Goal: Navigation & Orientation: Find specific page/section

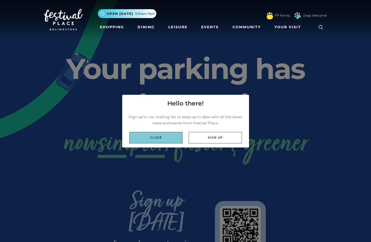
click at [158, 135] on link "Close" at bounding box center [155, 137] width 53 height 11
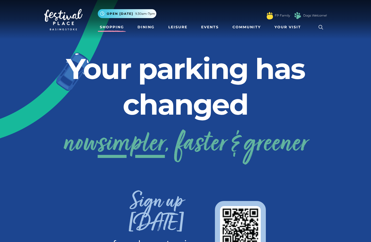
click at [122, 27] on link "Shopping" at bounding box center [112, 26] width 28 height 9
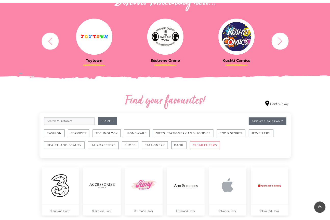
scroll to position [202, 0]
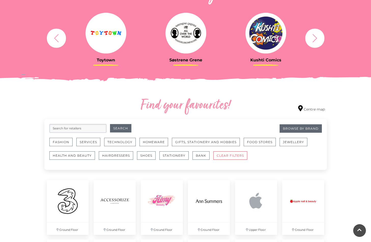
click at [186, 42] on img at bounding box center [185, 33] width 41 height 41
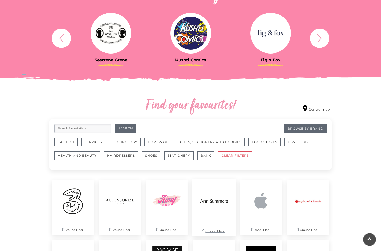
click at [227, 203] on img at bounding box center [214, 201] width 44 height 44
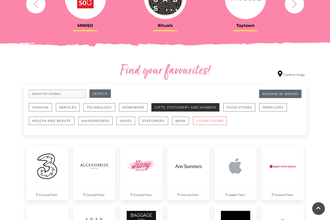
scroll to position [236, 0]
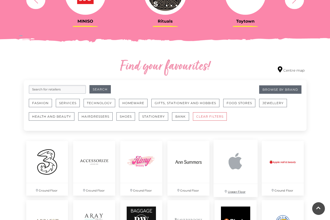
click at [230, 162] on img at bounding box center [235, 162] width 44 height 44
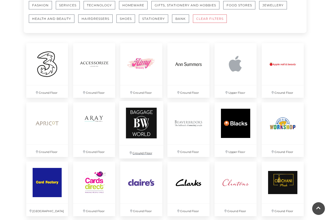
scroll to position [338, 0]
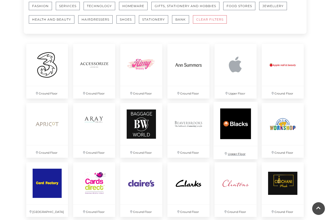
click at [226, 118] on img at bounding box center [235, 124] width 44 height 44
click at [228, 74] on img at bounding box center [235, 65] width 44 height 44
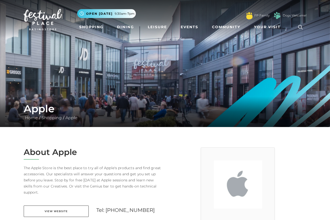
scroll to position [1, 0]
